Goal: Task Accomplishment & Management: Use online tool/utility

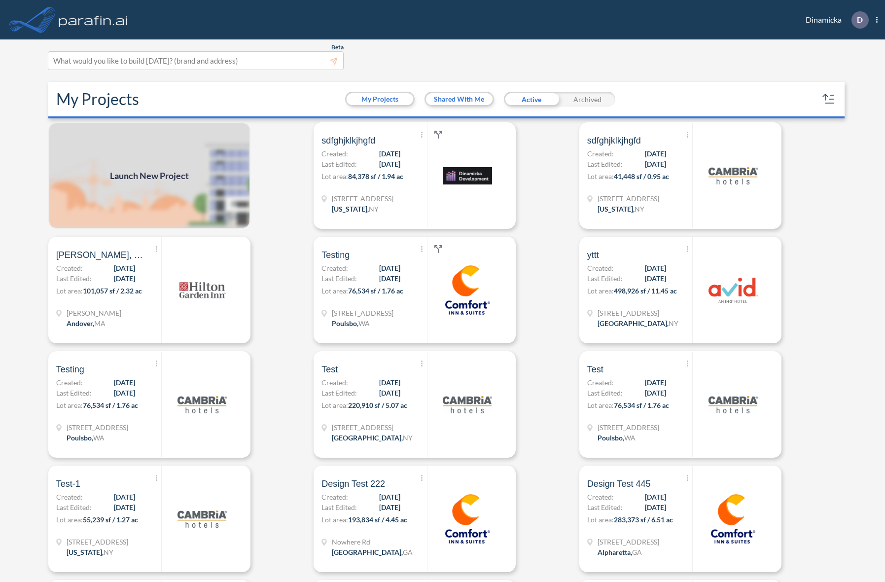
click at [160, 176] on span "Launch New Project" at bounding box center [149, 175] width 79 height 13
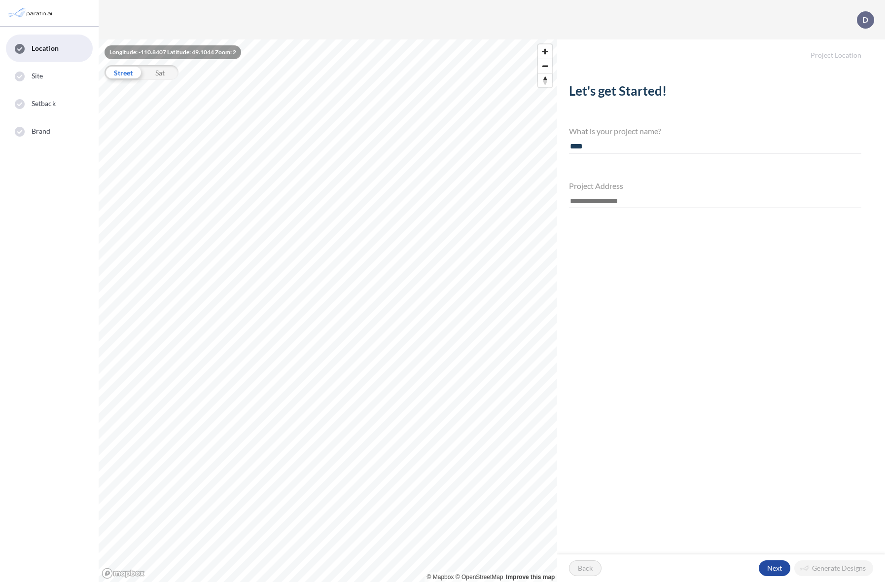
type input "****"
click at [622, 197] on input "text" at bounding box center [715, 201] width 292 height 13
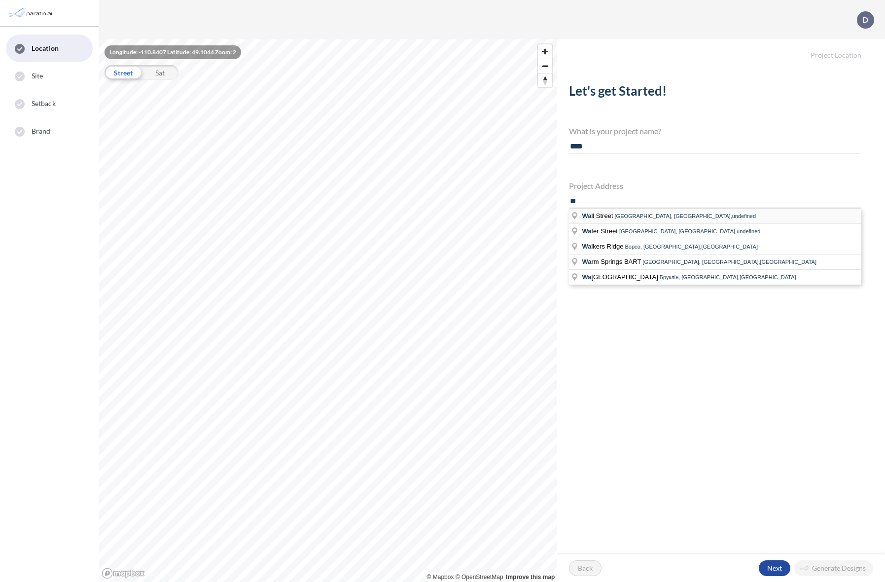
click at [627, 219] on li "Wa ll Street Нью-Йорк, Сполучені Штати Америки,undefined" at bounding box center [715, 216] width 292 height 15
type input "**********"
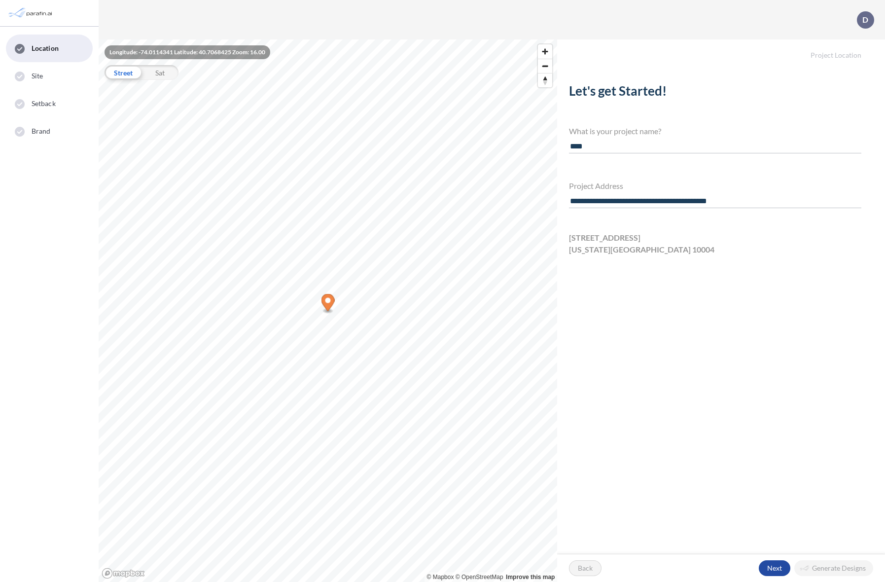
click at [770, 576] on div "Back Next Generate Designs" at bounding box center [721, 568] width 328 height 28
click at [772, 570] on div "button" at bounding box center [775, 568] width 32 height 16
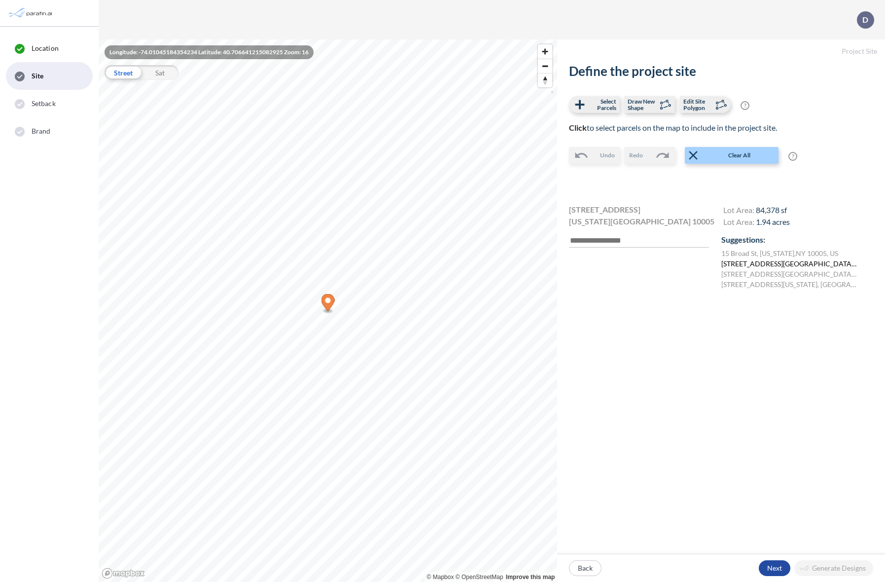
click at [743, 266] on label "2 Broad St, New York, NY 10004, Сполучені Штати Америки" at bounding box center [790, 263] width 137 height 10
click at [782, 563] on div "button" at bounding box center [775, 568] width 32 height 16
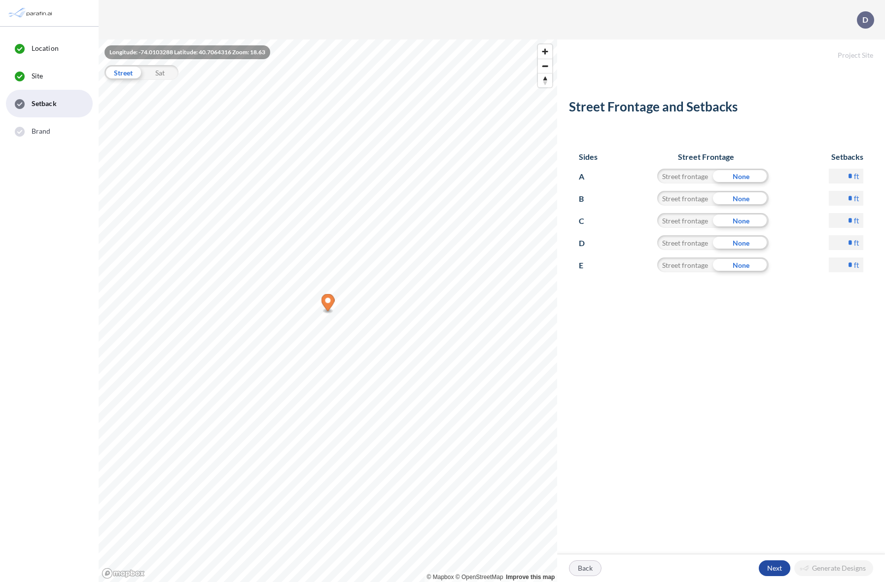
click at [578, 574] on div "button" at bounding box center [586, 568] width 32 height 15
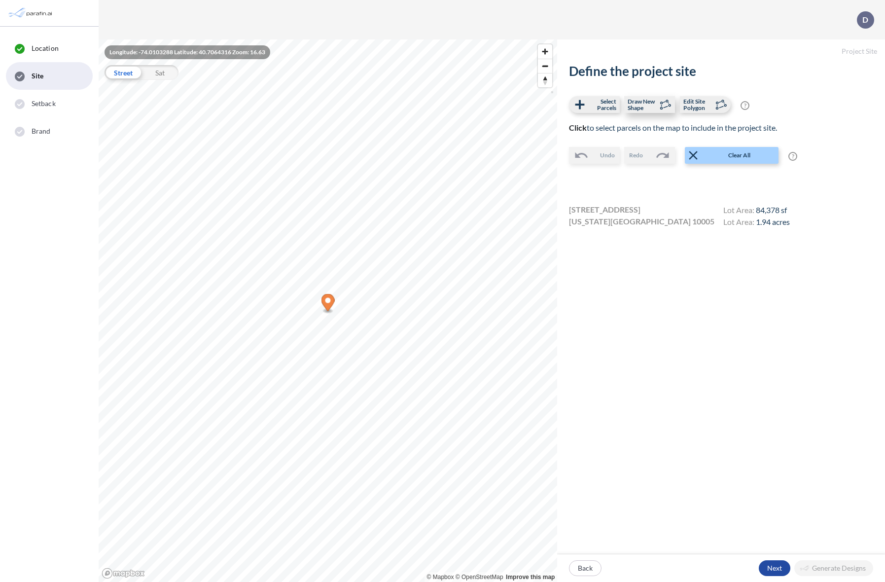
click at [647, 101] on span "Draw New Shape" at bounding box center [642, 104] width 29 height 13
click at [719, 107] on icon at bounding box center [720, 104] width 15 height 15
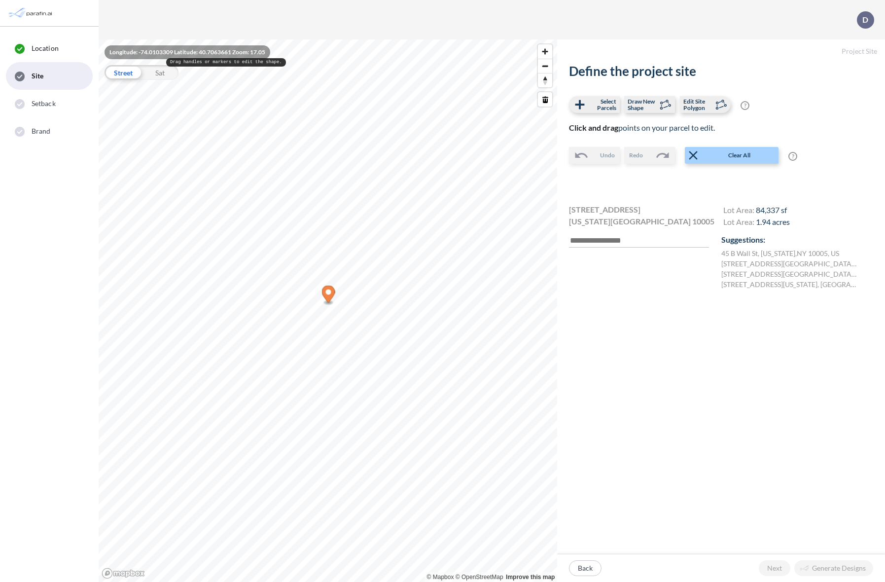
click at [165, 74] on div "Sat" at bounding box center [160, 72] width 37 height 15
click at [114, 75] on div "Street" at bounding box center [123, 72] width 37 height 15
click at [611, 154] on span "Undo" at bounding box center [607, 155] width 15 height 9
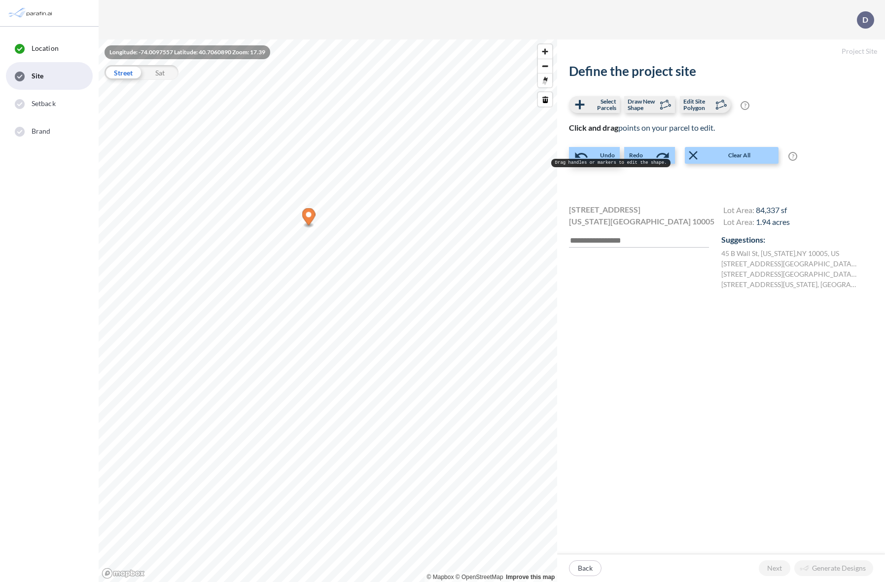
click at [611, 154] on span "Undo" at bounding box center [607, 155] width 15 height 9
click at [581, 102] on icon at bounding box center [580, 104] width 9 height 9
